Goal: Task Accomplishment & Management: Use online tool/utility

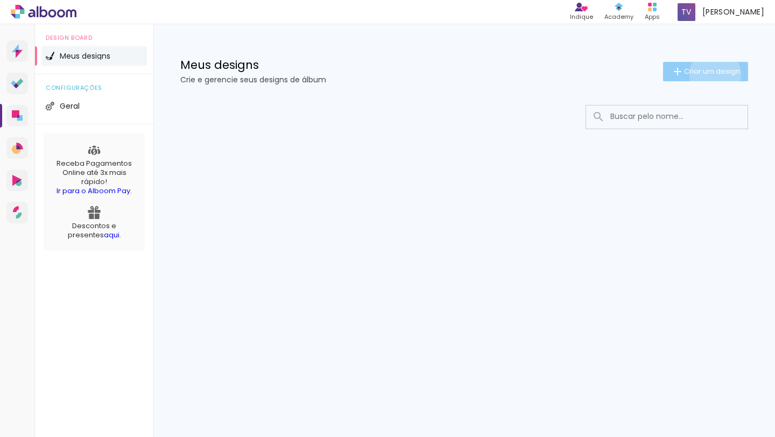
click at [713, 74] on span "Criar um design" at bounding box center [712, 71] width 56 height 7
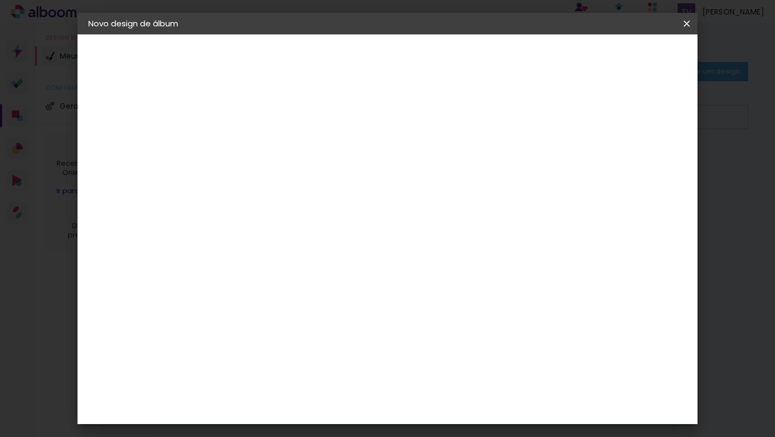
click at [264, 136] on input at bounding box center [264, 144] width 0 height 17
type input "Alícia - Acompanhamento"
type paper-input "Alícia - Acompanhamento"
click at [375, 64] on paper-button "Avançar" at bounding box center [348, 57] width 53 height 18
click at [322, 204] on input at bounding box center [291, 204] width 109 height 13
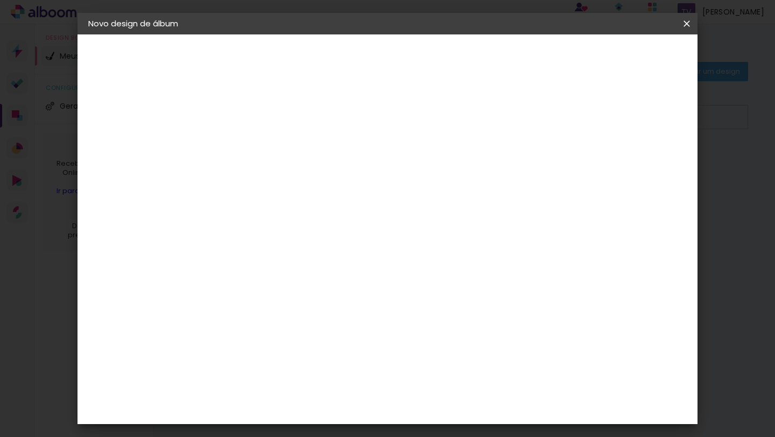
type input "p"
type input "uni"
type paper-input "uni"
click at [292, 245] on div "Photoalbum Universal" at bounding box center [283, 245] width 52 height 17
click at [328, 246] on paper-item "Photoalbum Universal" at bounding box center [281, 245] width 95 height 28
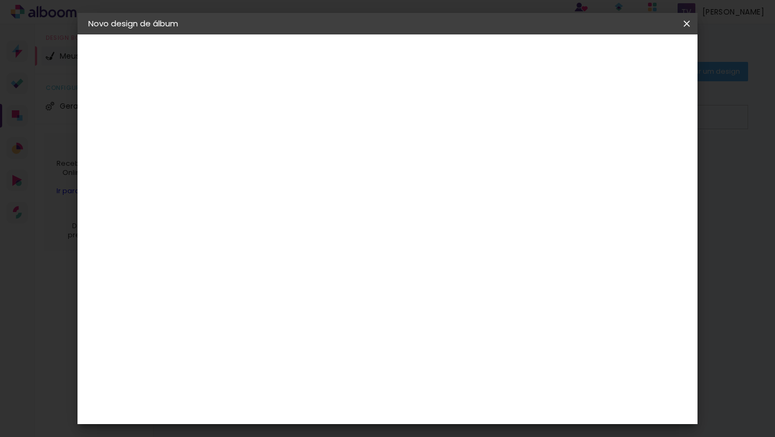
click at [437, 169] on paper-item "Tamanho Livre" at bounding box center [389, 164] width 96 height 24
click at [309, 241] on div "Photoalbum Universal" at bounding box center [283, 245] width 52 height 17
click at [437, 174] on paper-item "Tamanho Livre" at bounding box center [389, 164] width 96 height 24
click at [0, 0] on slot "Tamanho Livre" at bounding box center [0, 0] width 0 height 0
click at [328, 247] on paper-item "Photoalbum Universal" at bounding box center [281, 245] width 95 height 28
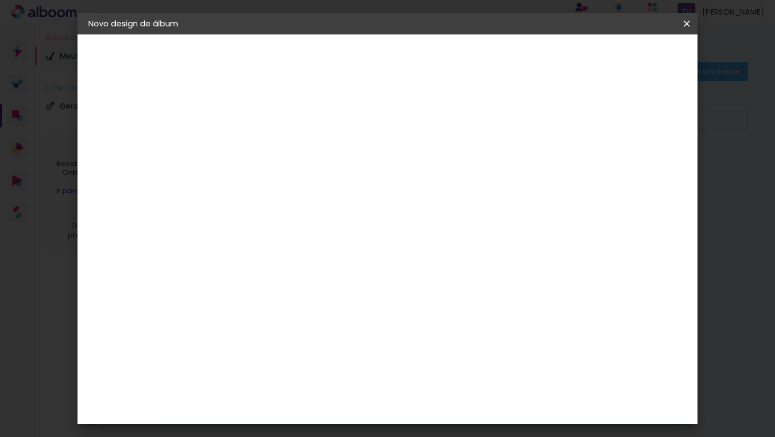
click at [0, 0] on slot "Avançar" at bounding box center [0, 0] width 0 height 0
click at [306, 180] on input "text" at bounding box center [285, 187] width 42 height 17
click at [436, 182] on paper-item "Padrão" at bounding box center [457, 179] width 215 height 22
click at [396, 123] on input "Padrão" at bounding box center [330, 116] width 132 height 17
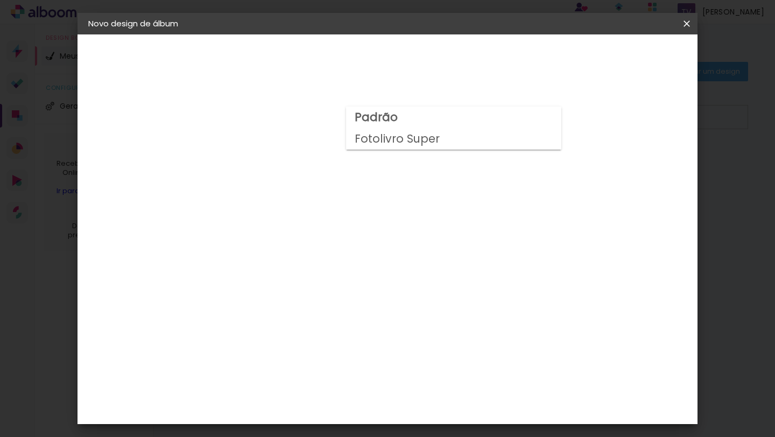
click at [0, 0] on slot "Fotolivro Super" at bounding box center [0, 0] width 0 height 0
click at [395, 97] on input "Fotolivro Super" at bounding box center [330, 97] width 132 height 17
click at [0, 0] on slot "Padrão" at bounding box center [0, 0] width 0 height 0
type input "Padrão"
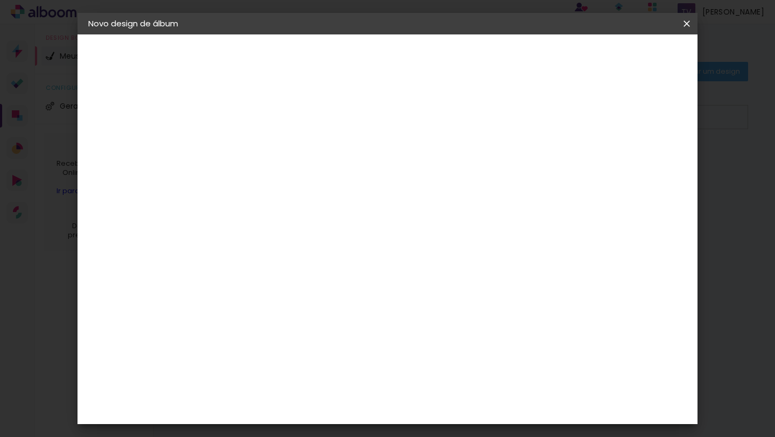
scroll to position [0, 0]
click at [0, 0] on slot "Voltar" at bounding box center [0, 0] width 0 height 0
click at [0, 0] on slot "Tamanho Livre" at bounding box center [0, 0] width 0 height 0
click at [432, 224] on div "Sugerir uma encadernadora" at bounding box center [398, 224] width 67 height 17
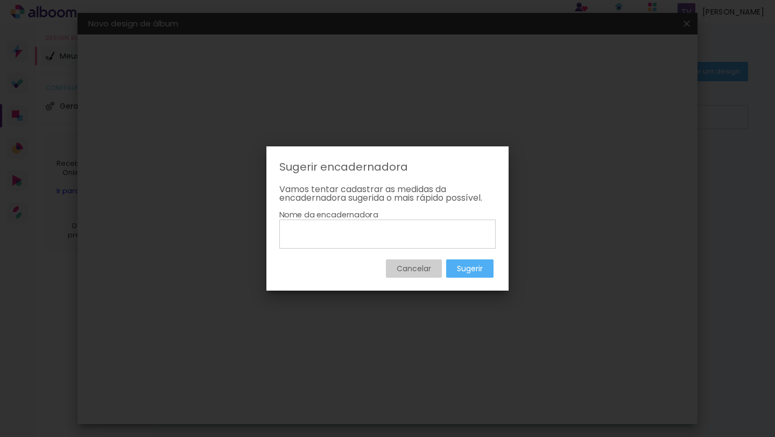
click at [0, 0] on slot "Cancelar" at bounding box center [0, 0] width 0 height 0
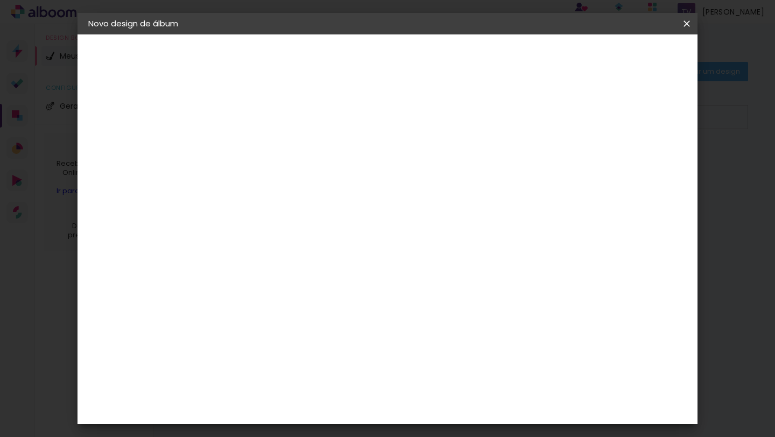
click at [437, 62] on paper-button "Avançar" at bounding box center [410, 57] width 53 height 18
click at [378, 170] on span "cm" at bounding box center [376, 168] width 13 height 16
click at [368, 168] on span "30" at bounding box center [361, 168] width 18 height 16
click at [457, 318] on input "60" at bounding box center [447, 324] width 28 height 16
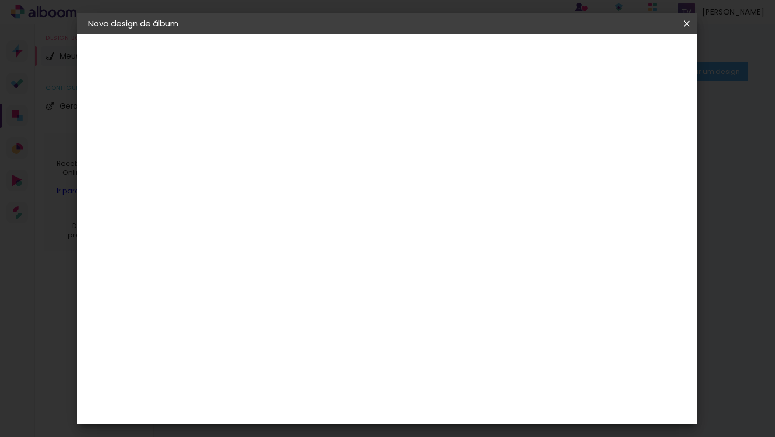
click at [241, 202] on input "30" at bounding box center [230, 201] width 28 height 16
type input "3"
type input "15"
type paper-input "15"
click at [362, 171] on span "30" at bounding box center [361, 168] width 18 height 16
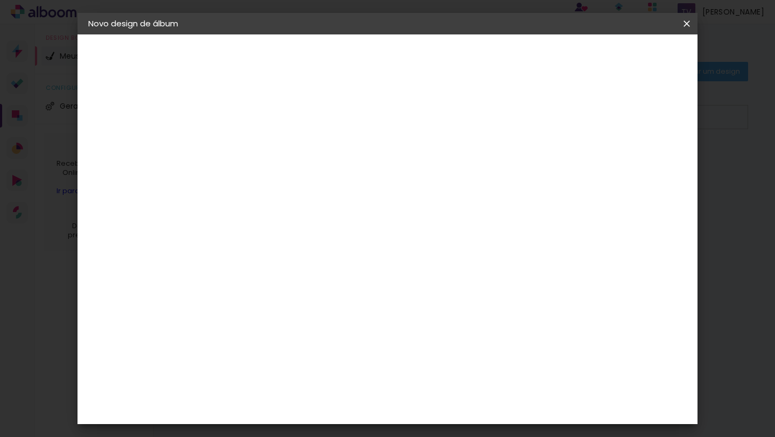
click at [366, 171] on span "30" at bounding box center [361, 168] width 18 height 16
click at [375, 164] on span "cm" at bounding box center [376, 168] width 13 height 16
click at [382, 155] on div "30 cm" at bounding box center [368, 168] width 172 height 27
click at [366, 170] on span "30" at bounding box center [361, 168] width 18 height 16
click at [365, 169] on span "30" at bounding box center [361, 168] width 18 height 16
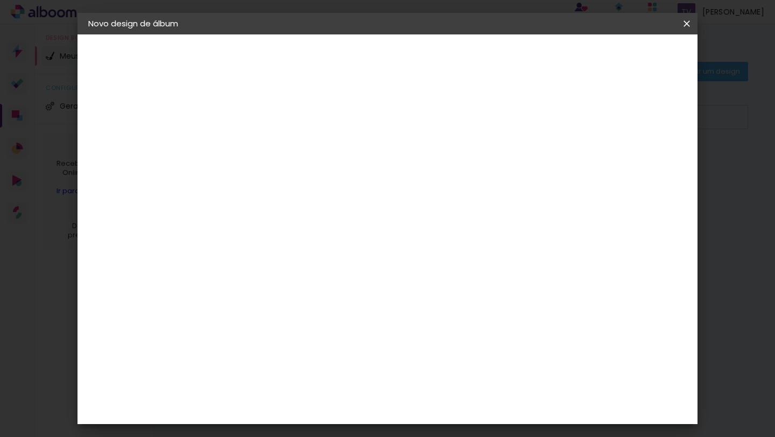
click at [365, 169] on span "30" at bounding box center [361, 168] width 18 height 16
click at [401, 186] on quentale-layouter at bounding box center [431, 159] width 343 height 86
click at [363, 168] on span "30" at bounding box center [361, 168] width 18 height 16
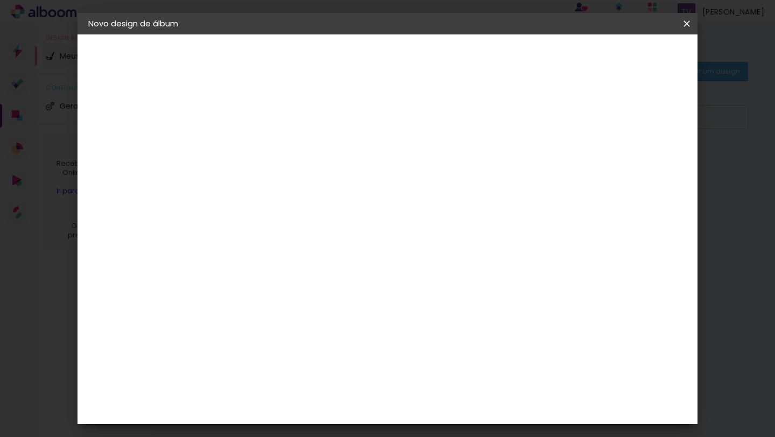
click at [371, 138] on div "30 cm cm cm mm A maioria das encadernadoras sugere 5mm de sangria." at bounding box center [431, 95] width 429 height 86
click at [357, 170] on span "30" at bounding box center [361, 168] width 18 height 16
click at [358, 168] on span "30" at bounding box center [361, 168] width 18 height 16
click at [464, 326] on div "cm" at bounding box center [467, 323] width 13 height 16
type input "30"
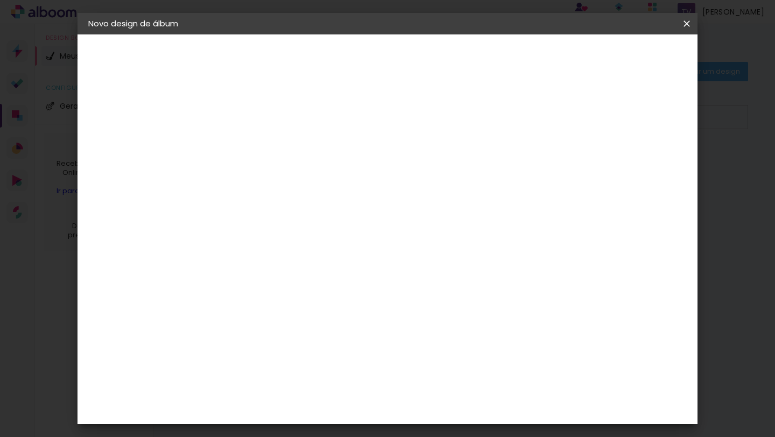
type paper-input "30"
click at [646, 104] on div "15 cm cm cm mm A maioria das encadernadoras sugere 5mm de sangria." at bounding box center [431, 95] width 429 height 86
click at [619, 60] on span "Iniciar design" at bounding box center [594, 57] width 49 height 8
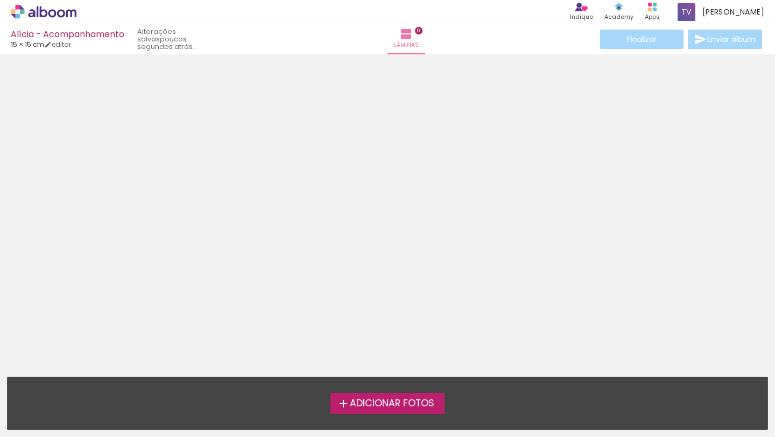
click at [404, 406] on span "Adicionar Fotos" at bounding box center [392, 404] width 84 height 10
click at [0, 0] on input "file" at bounding box center [0, 0] width 0 height 0
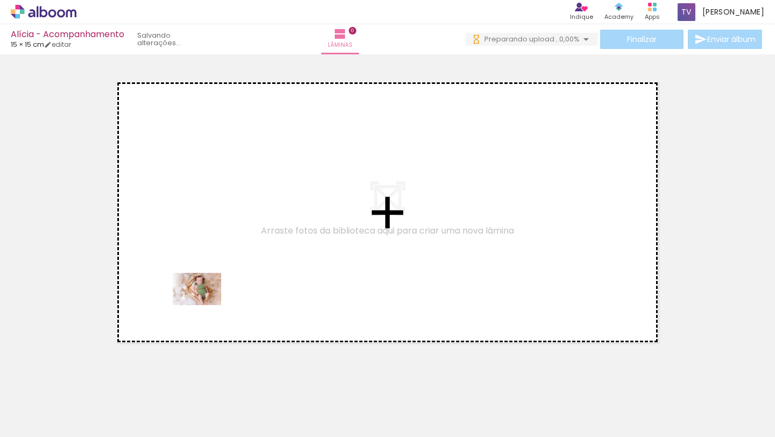
drag, startPoint x: 110, startPoint y: 404, endPoint x: 205, endPoint y: 305, distance: 137.0
click at [205, 305] on quentale-workspace at bounding box center [387, 218] width 775 height 437
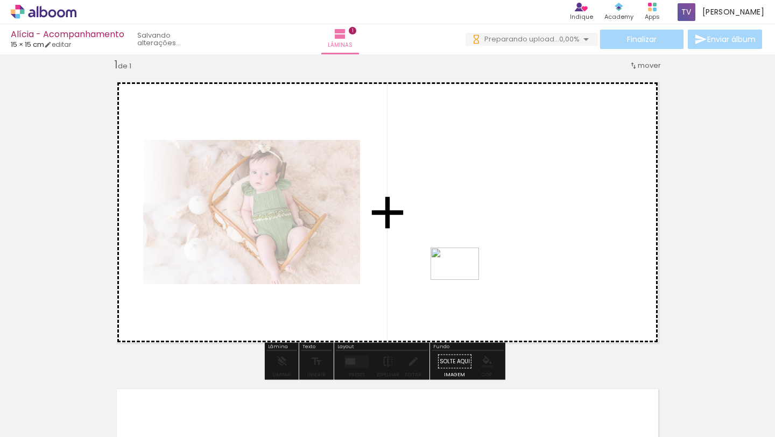
drag, startPoint x: 245, startPoint y: 407, endPoint x: 460, endPoint y: 327, distance: 229.4
click at [470, 277] on quentale-workspace at bounding box center [387, 218] width 775 height 437
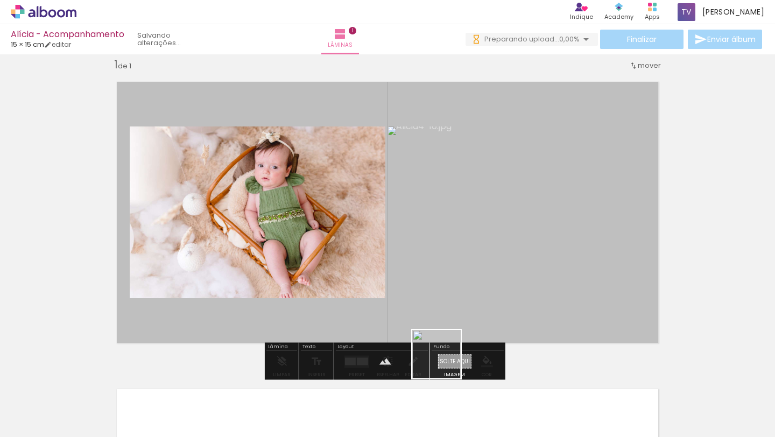
drag, startPoint x: 418, startPoint y: 404, endPoint x: 486, endPoint y: 278, distance: 143.3
click at [484, 269] on quentale-workspace at bounding box center [387, 218] width 775 height 437
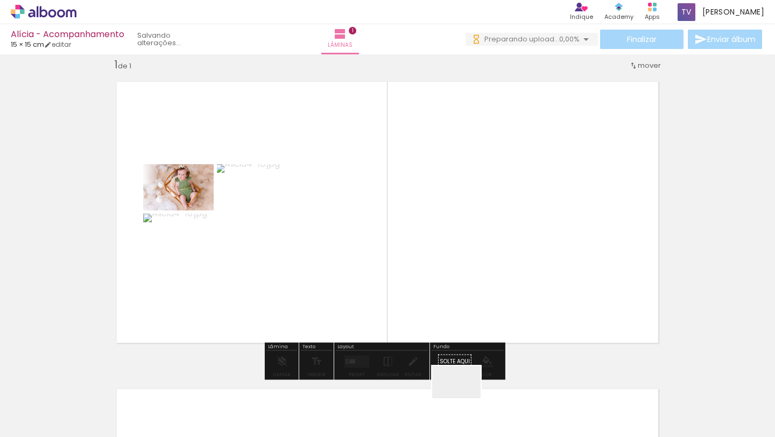
drag, startPoint x: 464, startPoint y: 398, endPoint x: 447, endPoint y: 295, distance: 104.3
click at [453, 274] on quentale-workspace at bounding box center [387, 218] width 775 height 437
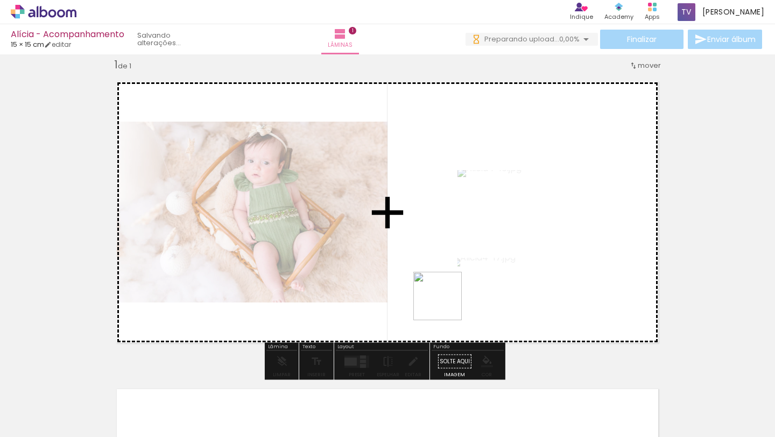
drag, startPoint x: 425, startPoint y: 344, endPoint x: 467, endPoint y: 289, distance: 69.1
click at [471, 275] on quentale-workspace at bounding box center [387, 218] width 775 height 437
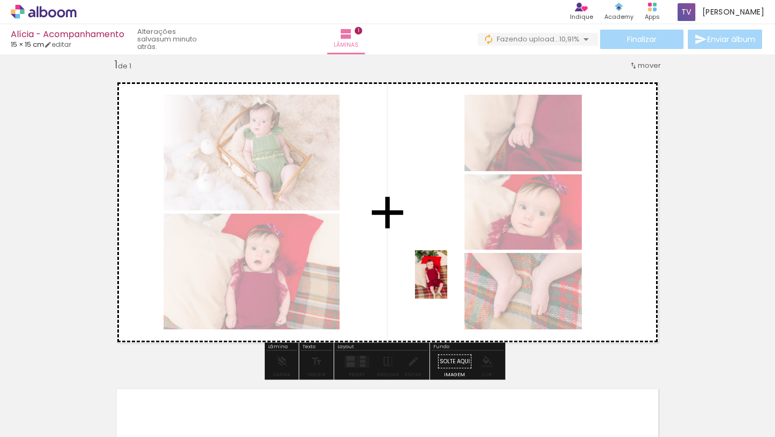
drag, startPoint x: 294, startPoint y: 405, endPoint x: 454, endPoint y: 308, distance: 186.4
click at [462, 261] on quentale-workspace at bounding box center [387, 218] width 775 height 437
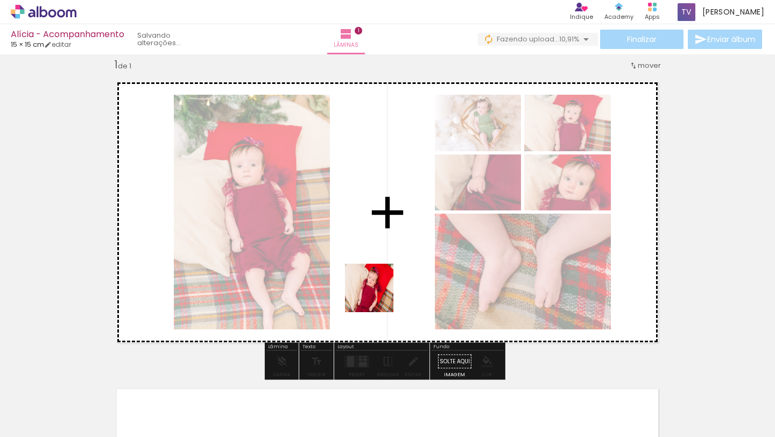
drag, startPoint x: 242, startPoint y: 375, endPoint x: 440, endPoint y: 284, distance: 217.4
click at [427, 262] on quentale-workspace at bounding box center [387, 218] width 775 height 437
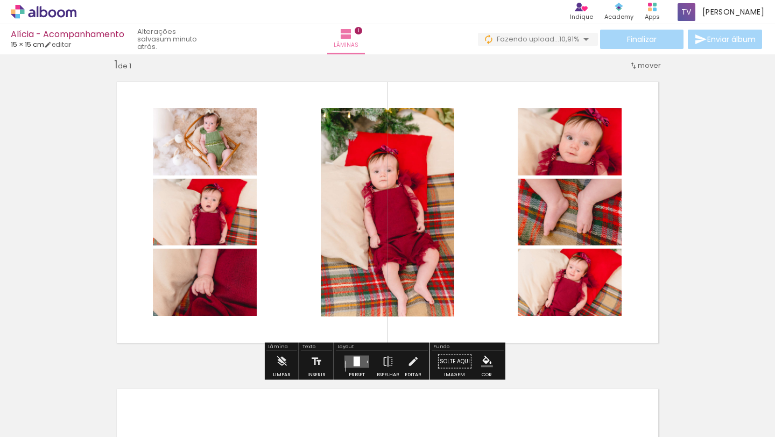
click at [568, 299] on quentale-photo at bounding box center [570, 282] width 104 height 67
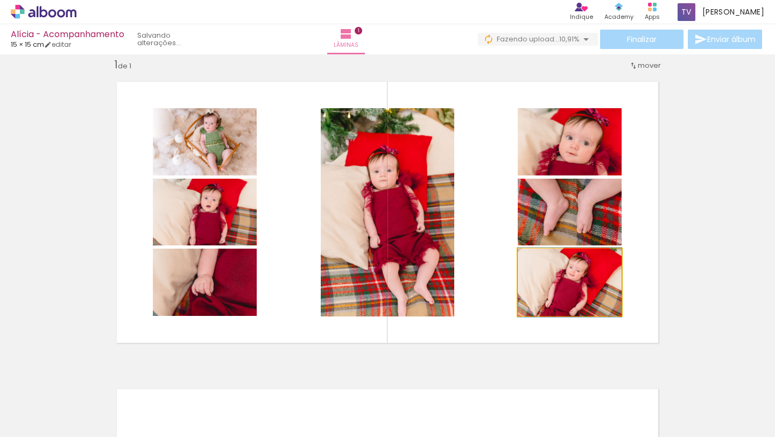
click at [563, 284] on quentale-photo at bounding box center [570, 282] width 104 height 67
drag, startPoint x: 556, startPoint y: 291, endPoint x: 551, endPoint y: 291, distance: 5.9
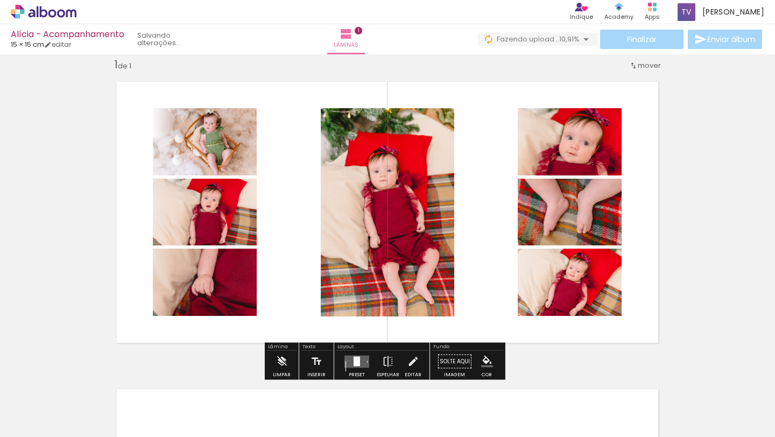
click at [634, 297] on quentale-layouter at bounding box center [387, 212] width 561 height 280
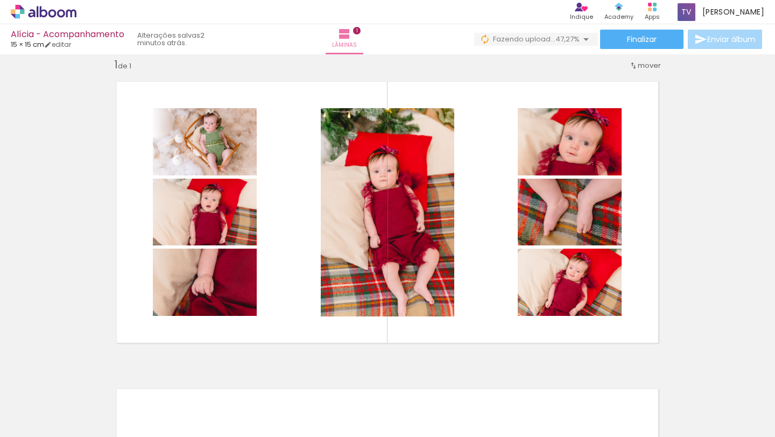
scroll to position [0, 199]
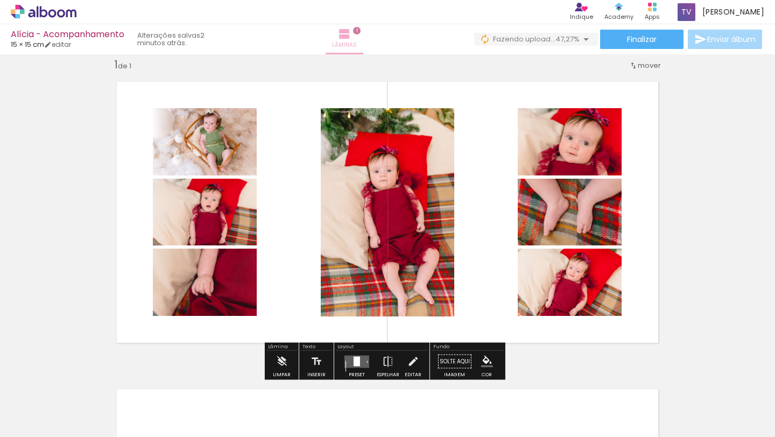
click at [351, 38] on iron-icon at bounding box center [344, 33] width 13 height 13
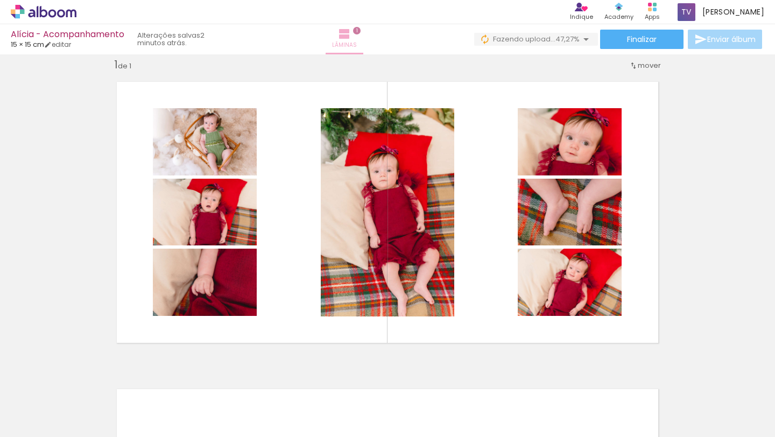
click at [363, 34] on paper-button "Lâminas 1" at bounding box center [345, 39] width 38 height 30
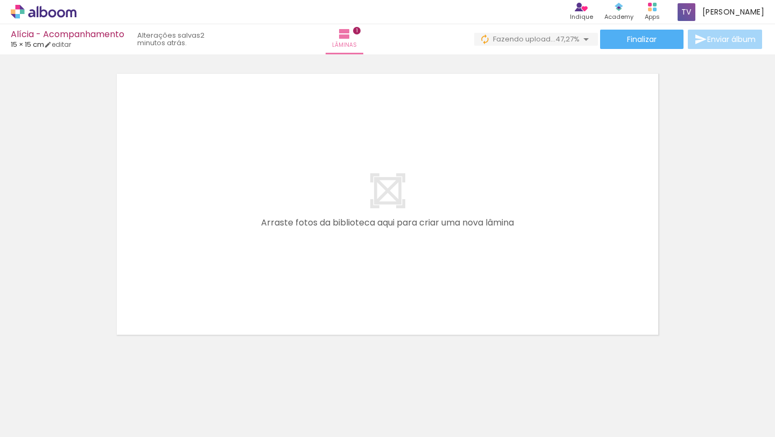
scroll to position [322, 0]
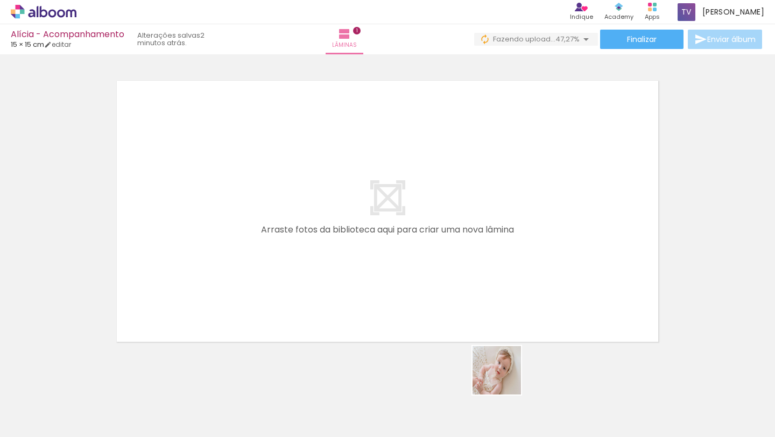
drag, startPoint x: 512, startPoint y: 394, endPoint x: 445, endPoint y: 285, distance: 128.5
click at [444, 273] on quentale-workspace at bounding box center [387, 218] width 775 height 437
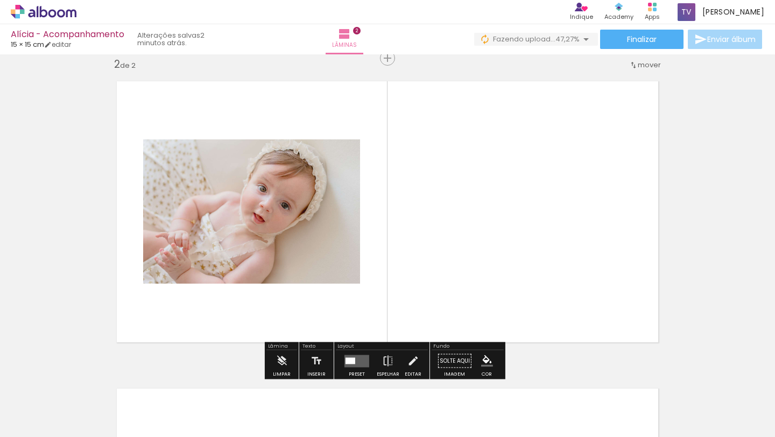
scroll to position [321, 0]
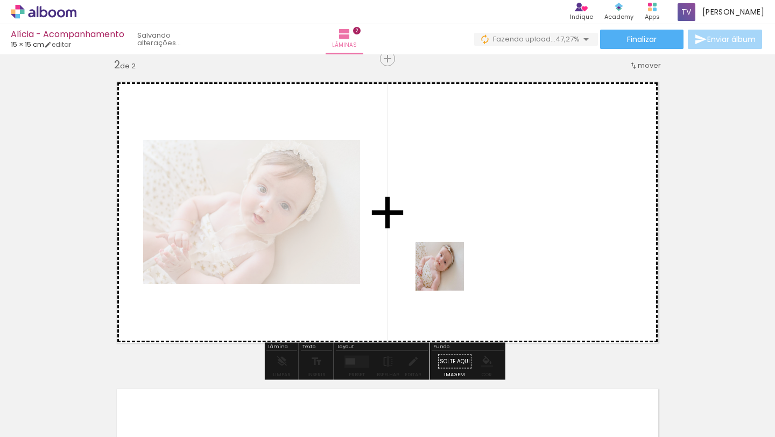
drag, startPoint x: 451, startPoint y: 403, endPoint x: 448, endPoint y: 274, distance: 128.1
click at [448, 274] on quentale-workspace at bounding box center [387, 218] width 775 height 437
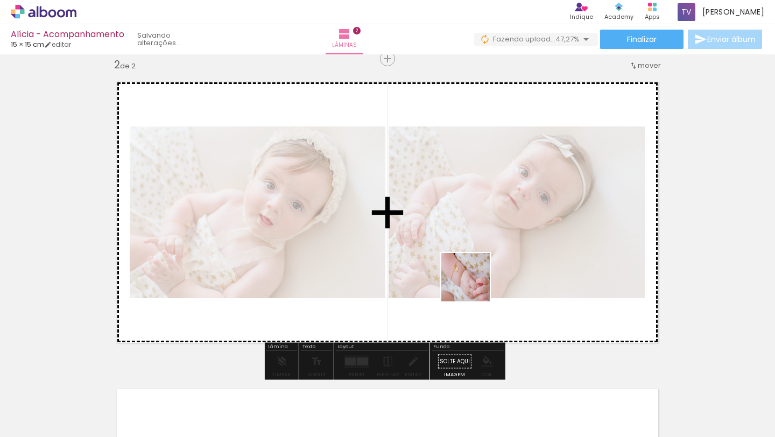
drag, startPoint x: 400, startPoint y: 401, endPoint x: 453, endPoint y: 322, distance: 94.8
click at [475, 281] on quentale-workspace at bounding box center [387, 218] width 775 height 437
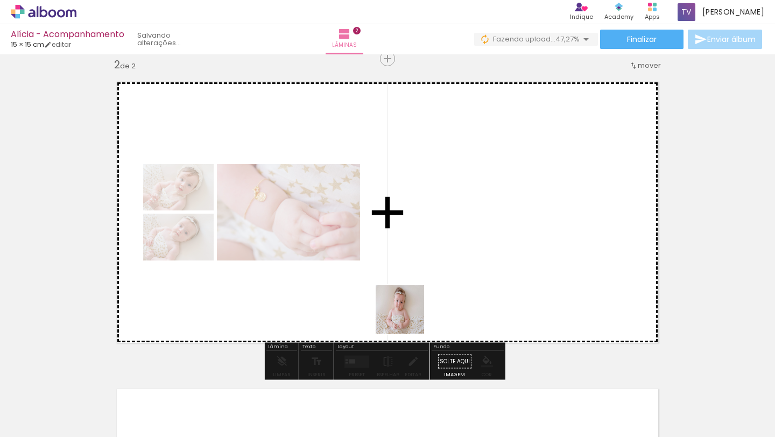
drag, startPoint x: 349, startPoint y: 401, endPoint x: 437, endPoint y: 301, distance: 133.1
click at [428, 276] on quentale-workspace at bounding box center [387, 218] width 775 height 437
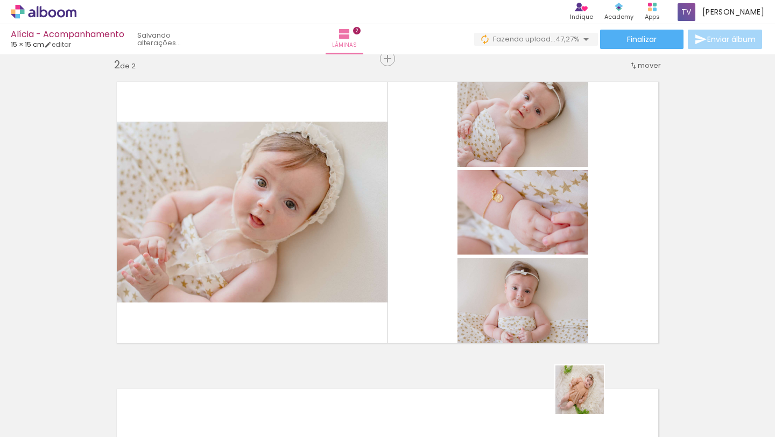
drag, startPoint x: 588, startPoint y: 398, endPoint x: 548, endPoint y: 317, distance: 89.3
click at [535, 295] on quentale-workspace at bounding box center [387, 218] width 775 height 437
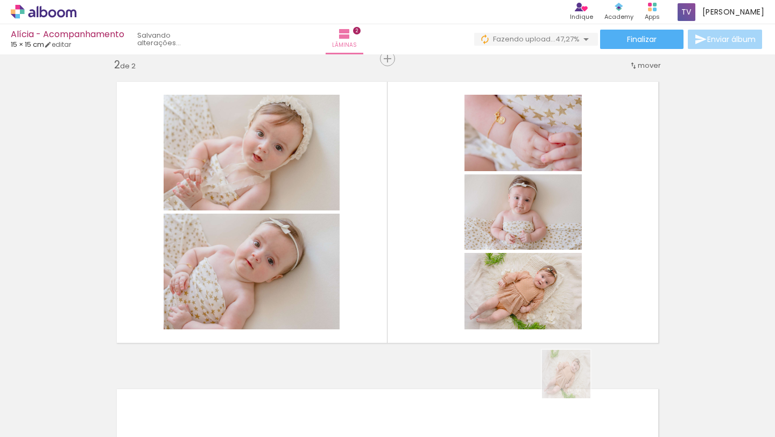
drag, startPoint x: 574, startPoint y: 382, endPoint x: 547, endPoint y: 319, distance: 69.2
click at [533, 300] on quentale-workspace at bounding box center [387, 218] width 775 height 437
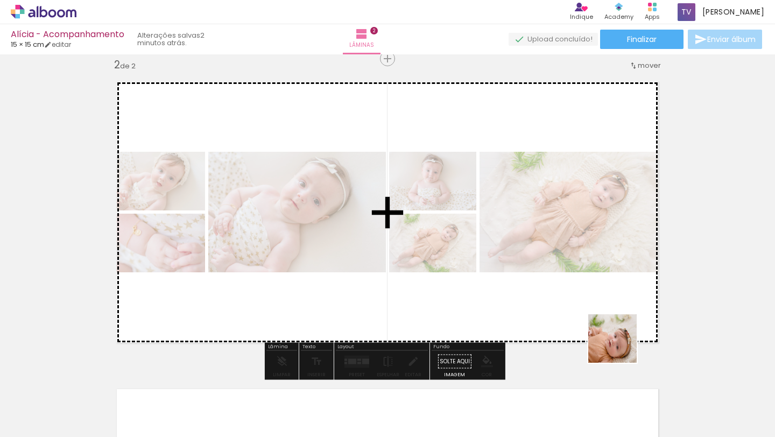
drag, startPoint x: 648, startPoint y: 399, endPoint x: 559, endPoint y: 274, distance: 153.5
click at [559, 274] on quentale-workspace at bounding box center [387, 218] width 775 height 437
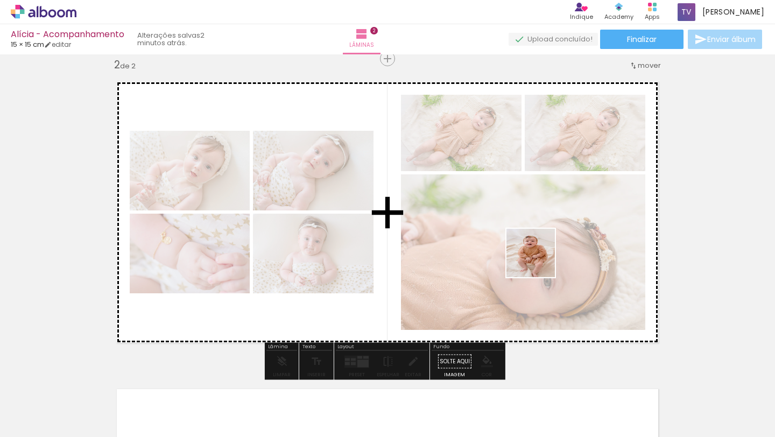
drag, startPoint x: 686, startPoint y: 390, endPoint x: 587, endPoint y: 304, distance: 131.6
click at [532, 257] on quentale-workspace at bounding box center [387, 218] width 775 height 437
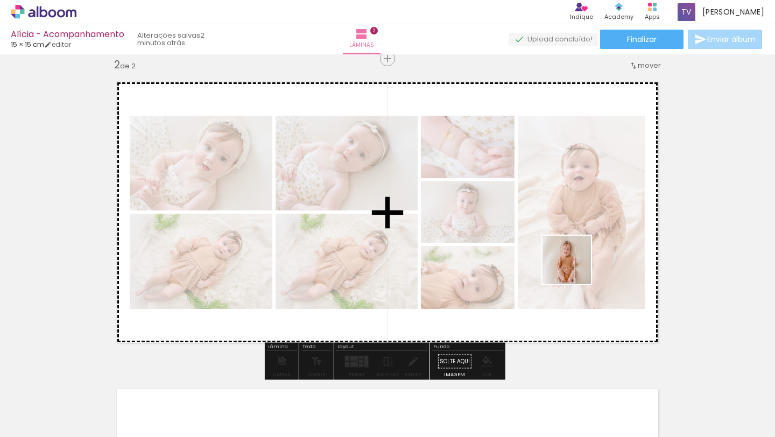
drag, startPoint x: 743, startPoint y: 396, endPoint x: 603, endPoint y: 288, distance: 176.2
click at [574, 267] on quentale-workspace at bounding box center [387, 218] width 775 height 437
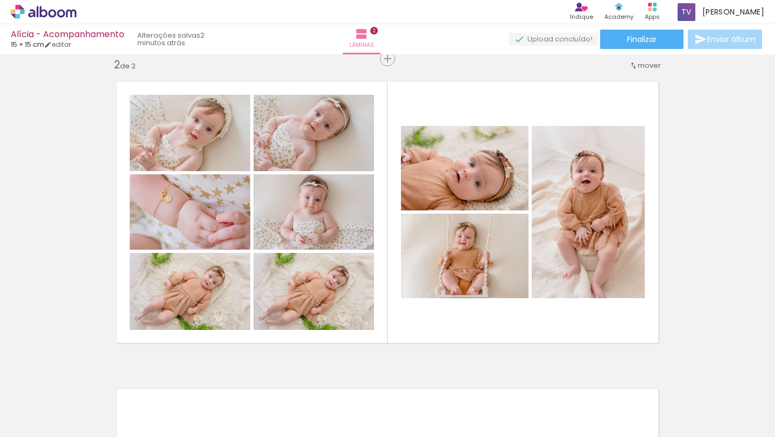
scroll to position [0, 696]
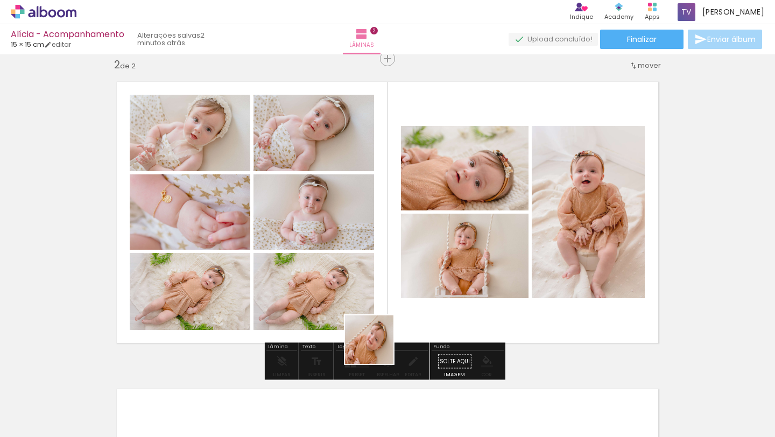
drag, startPoint x: 377, startPoint y: 403, endPoint x: 370, endPoint y: 319, distance: 84.2
click at [380, 253] on quentale-workspace at bounding box center [387, 218] width 775 height 437
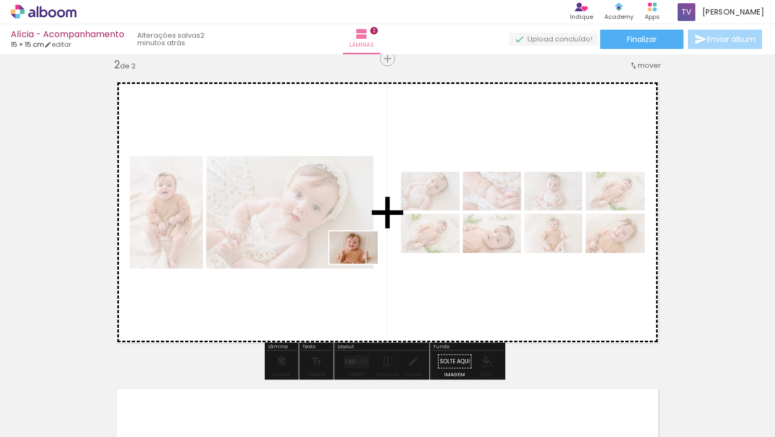
drag, startPoint x: 328, startPoint y: 397, endPoint x: 362, endPoint y: 264, distance: 137.6
click at [362, 264] on quentale-workspace at bounding box center [387, 218] width 775 height 437
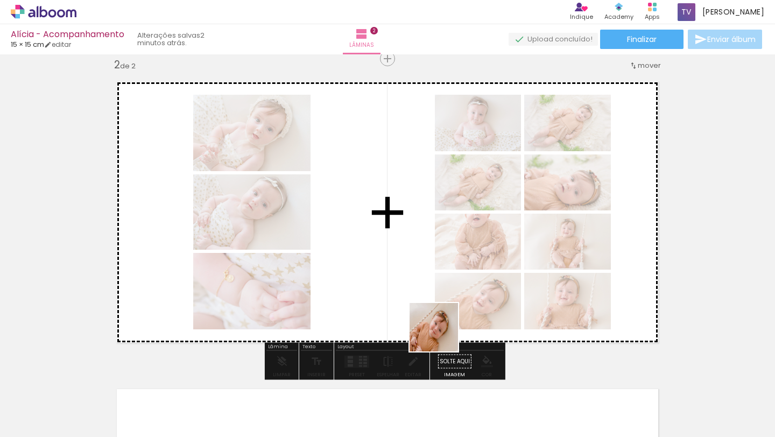
drag, startPoint x: 443, startPoint y: 372, endPoint x: 442, endPoint y: 320, distance: 52.2
click at [441, 290] on quentale-workspace at bounding box center [387, 218] width 775 height 437
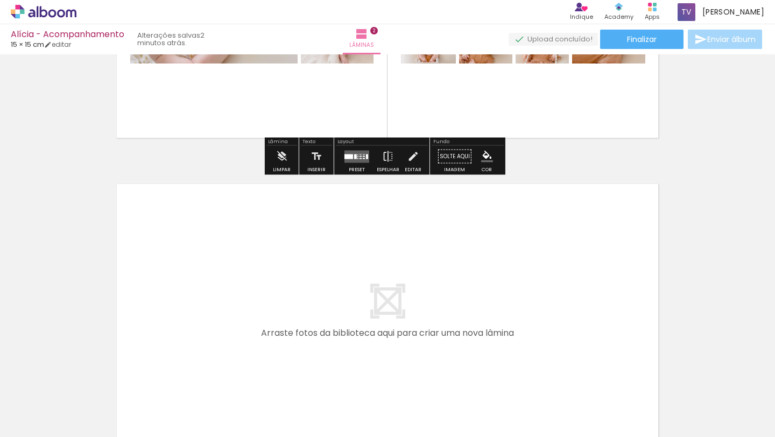
scroll to position [530, 0]
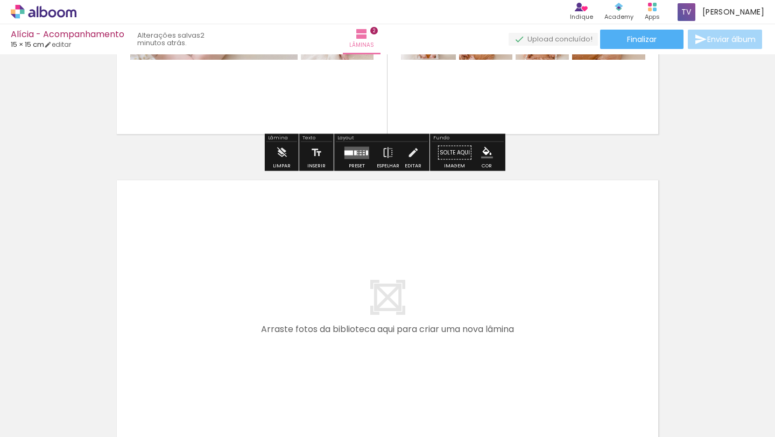
click at [517, 285] on quentale-layouter at bounding box center [387, 311] width 561 height 280
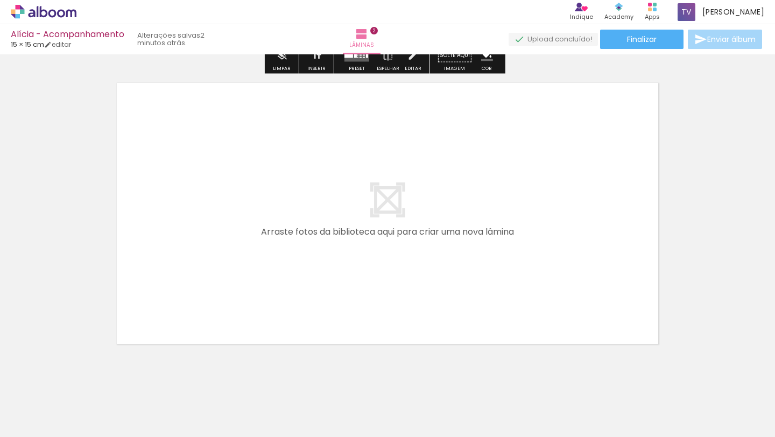
scroll to position [629, 0]
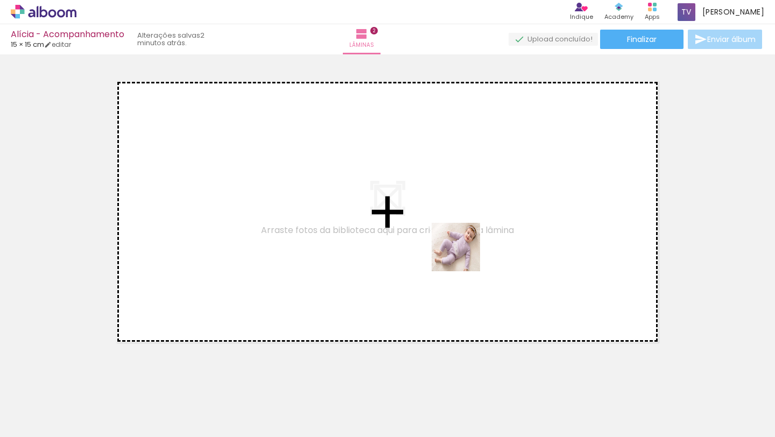
drag, startPoint x: 510, startPoint y: 396, endPoint x: 515, endPoint y: 355, distance: 41.7
click at [453, 231] on quentale-workspace at bounding box center [387, 218] width 775 height 437
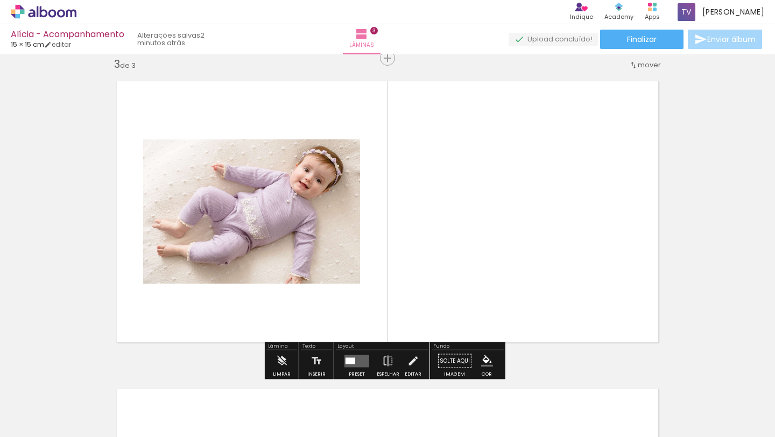
scroll to position [628, 0]
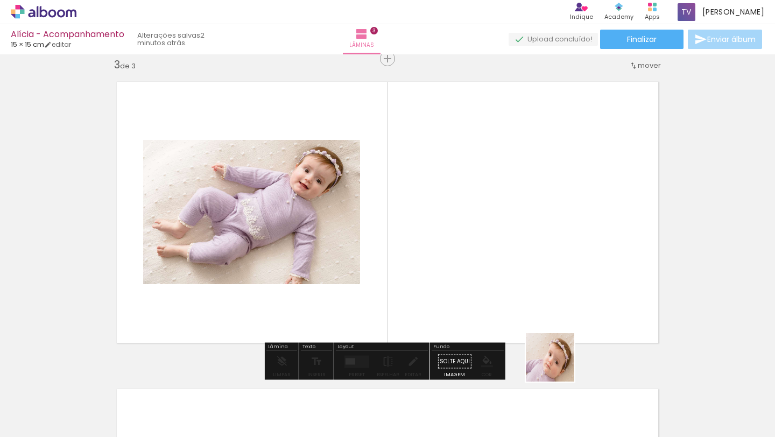
drag, startPoint x: 558, startPoint y: 365, endPoint x: 598, endPoint y: 362, distance: 40.0
click at [539, 269] on quentale-workspace at bounding box center [387, 218] width 775 height 437
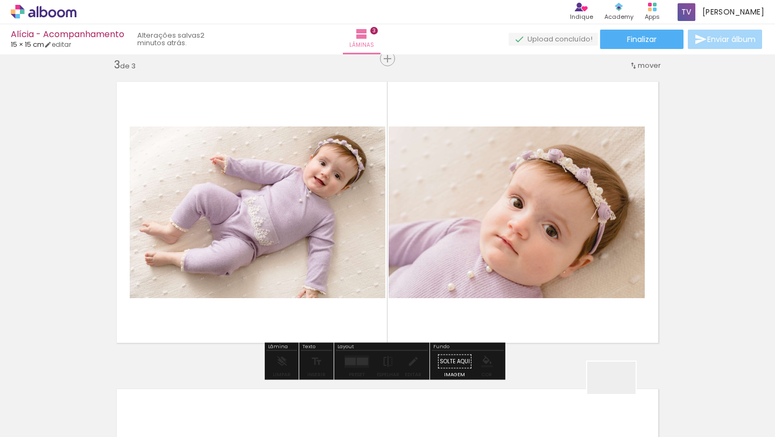
drag, startPoint x: 625, startPoint y: 405, endPoint x: 566, endPoint y: 314, distance: 108.5
click at [548, 281] on quentale-workspace at bounding box center [387, 218] width 775 height 437
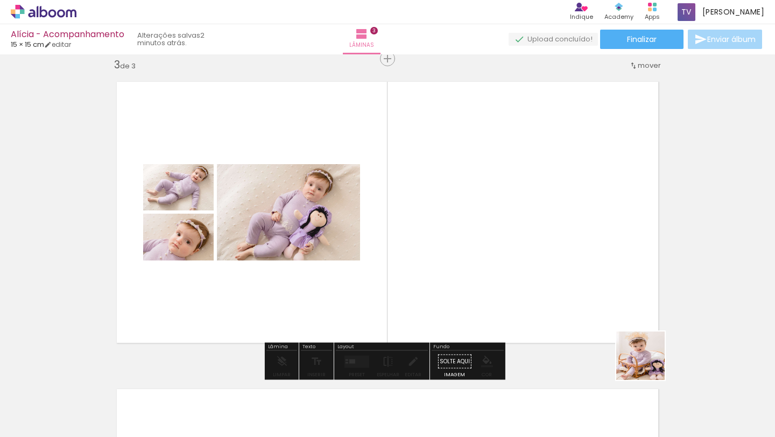
drag, startPoint x: 669, startPoint y: 392, endPoint x: 644, endPoint y: 333, distance: 64.2
click at [556, 274] on quentale-workspace at bounding box center [387, 218] width 775 height 437
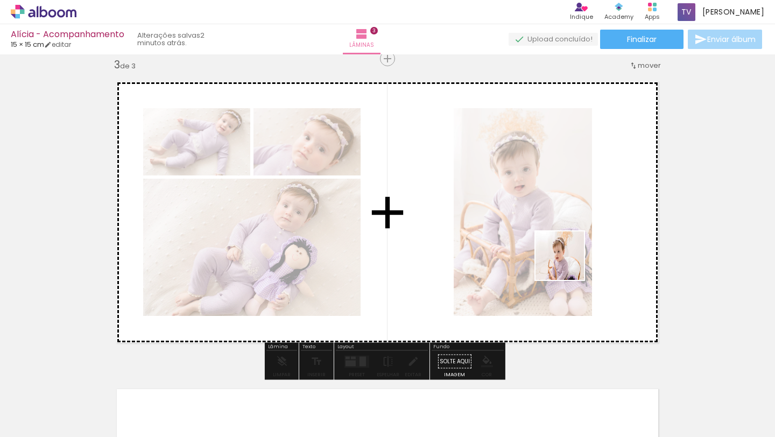
drag, startPoint x: 739, startPoint y: 395, endPoint x: 568, endPoint y: 264, distance: 215.7
click at [568, 264] on quentale-workspace at bounding box center [387, 218] width 775 height 437
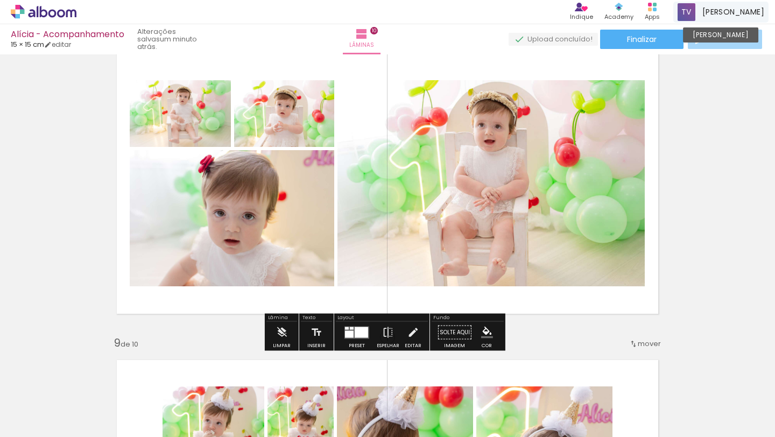
scroll to position [1826, 0]
